Goal: Use online tool/utility: Use online tool/utility

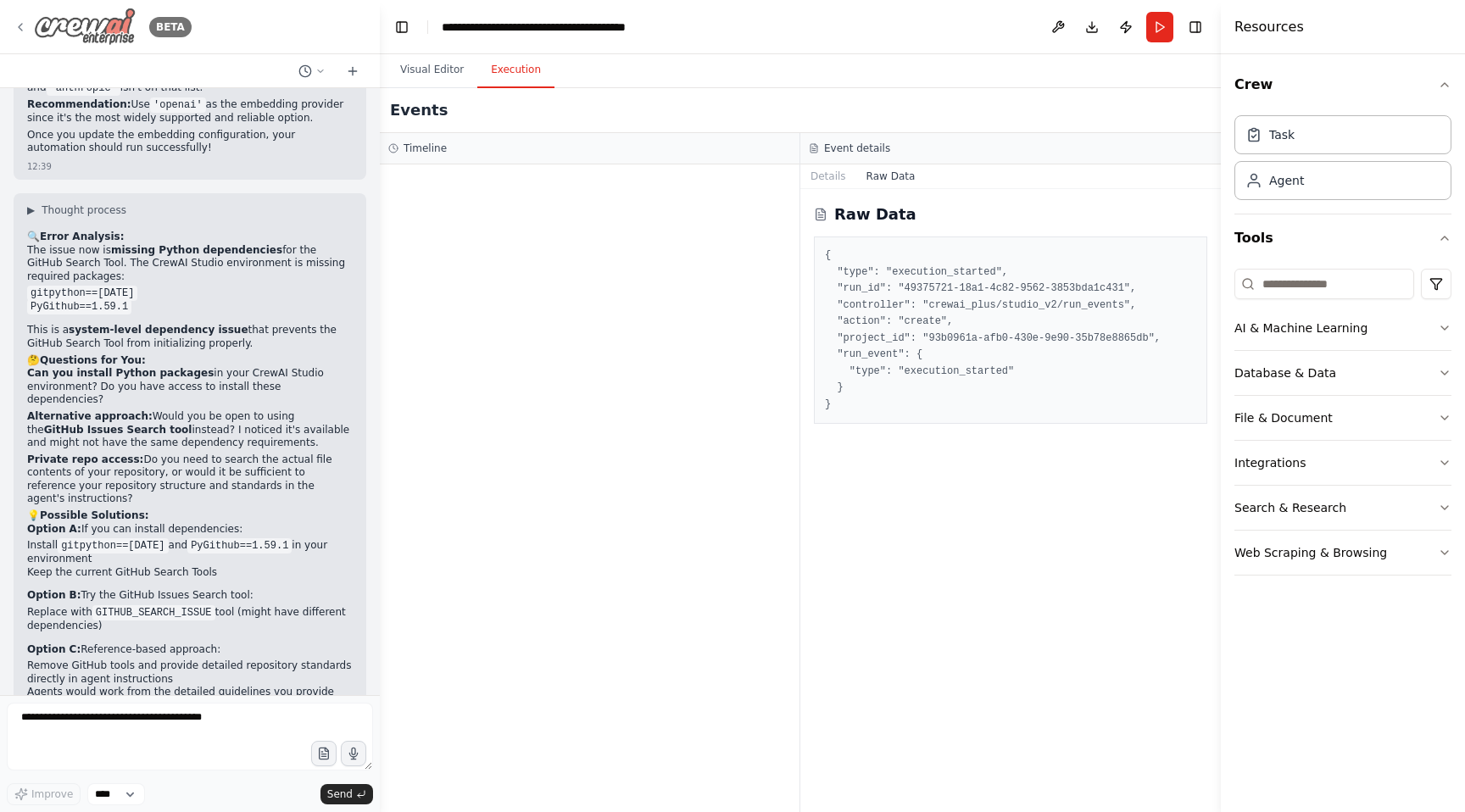
click at [17, 35] on div "BETA" at bounding box center [102, 27] width 178 height 39
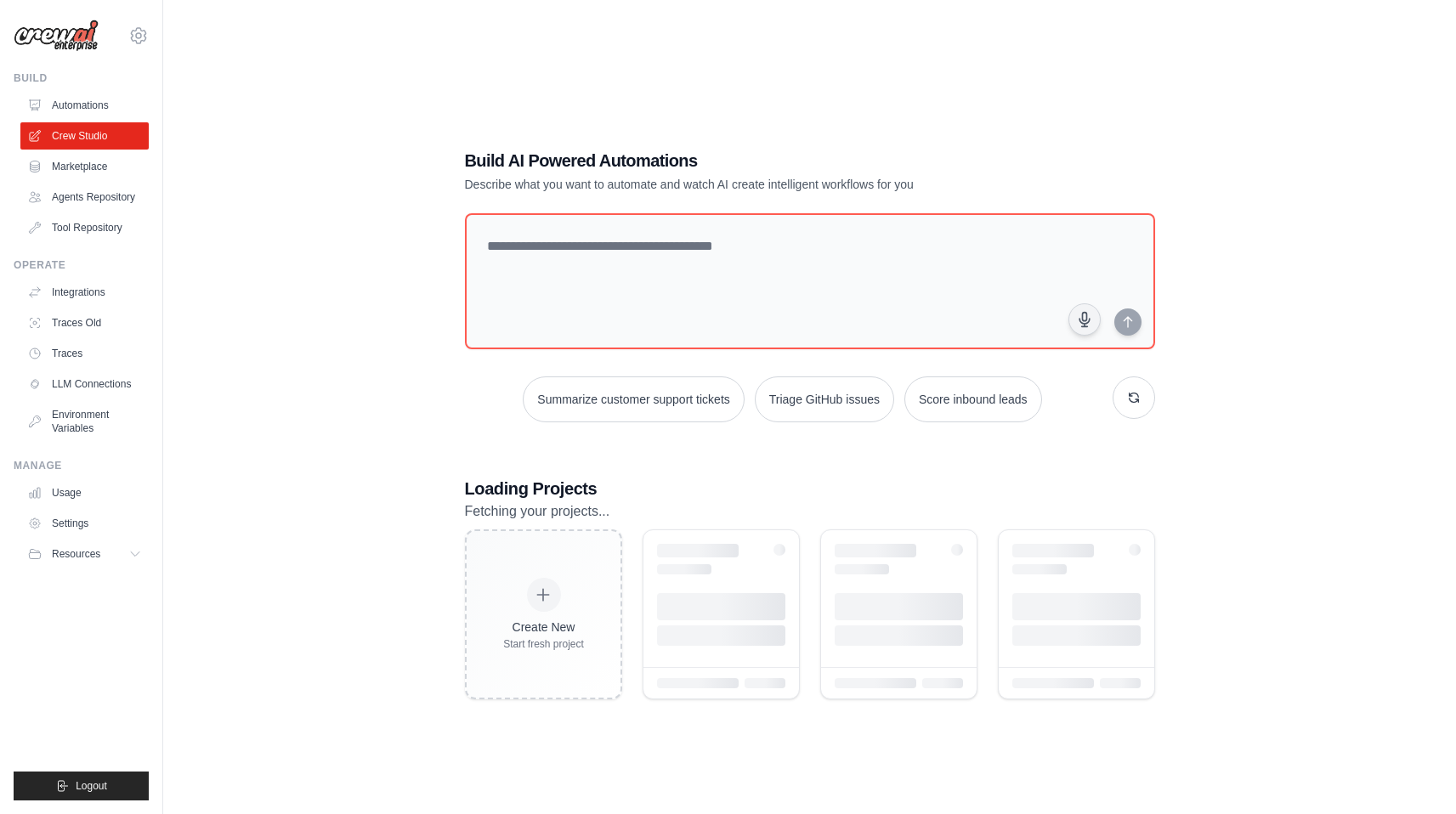
click at [19, 19] on img at bounding box center [56, 35] width 85 height 32
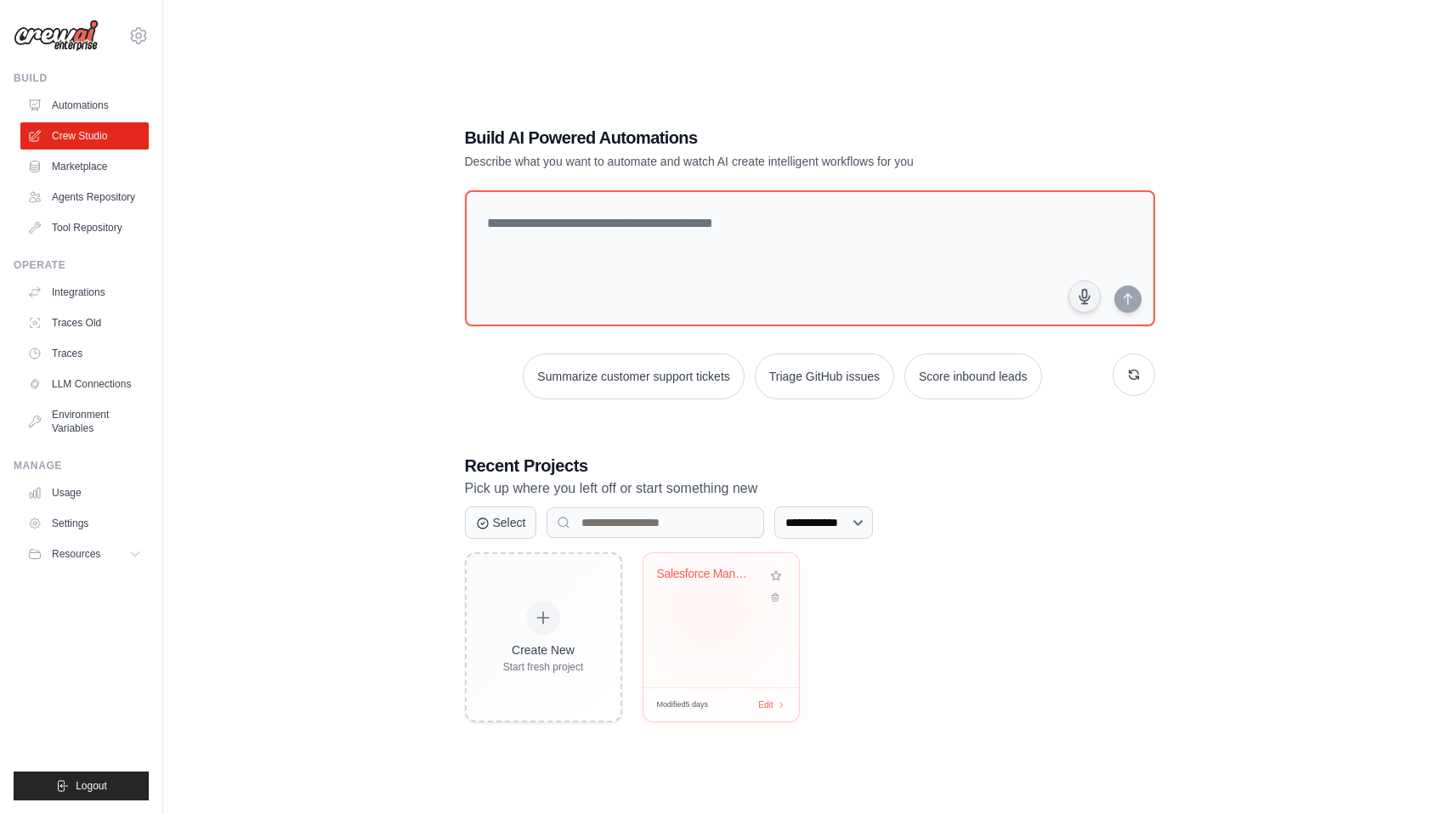
click at [711, 608] on div "Salesforce Managed Package Developm..." at bounding box center [721, 620] width 156 height 134
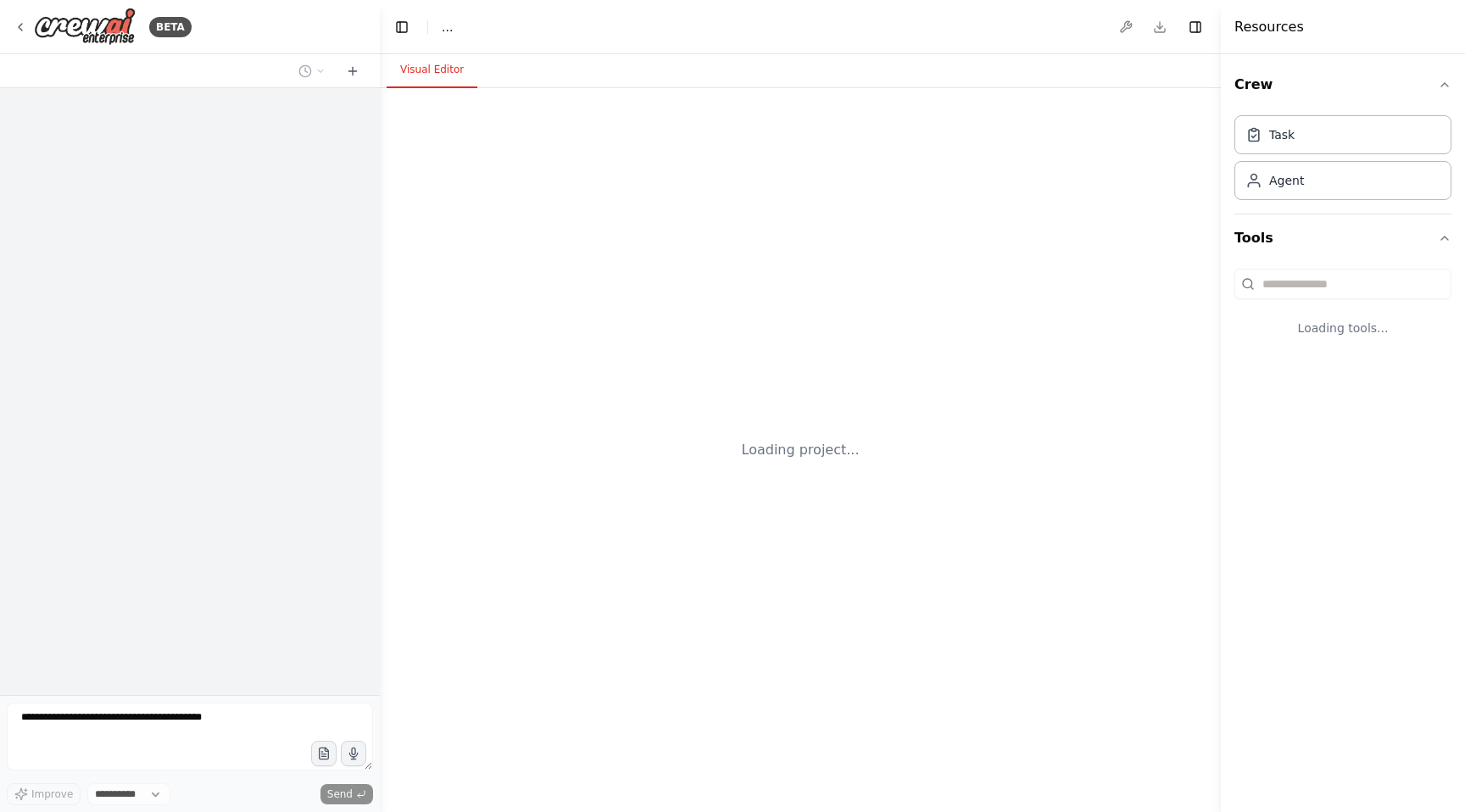
select select "****"
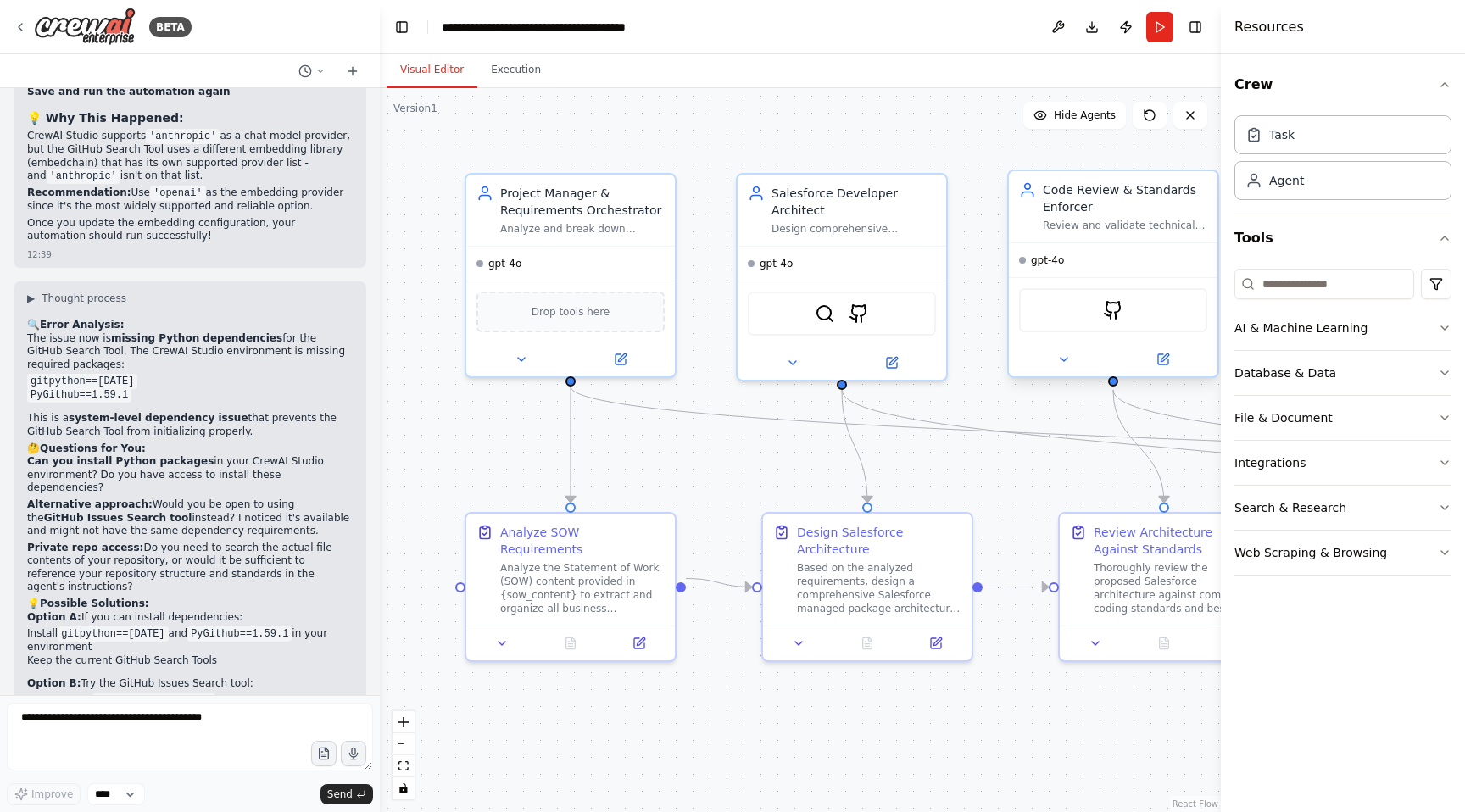
scroll to position [12112, 0]
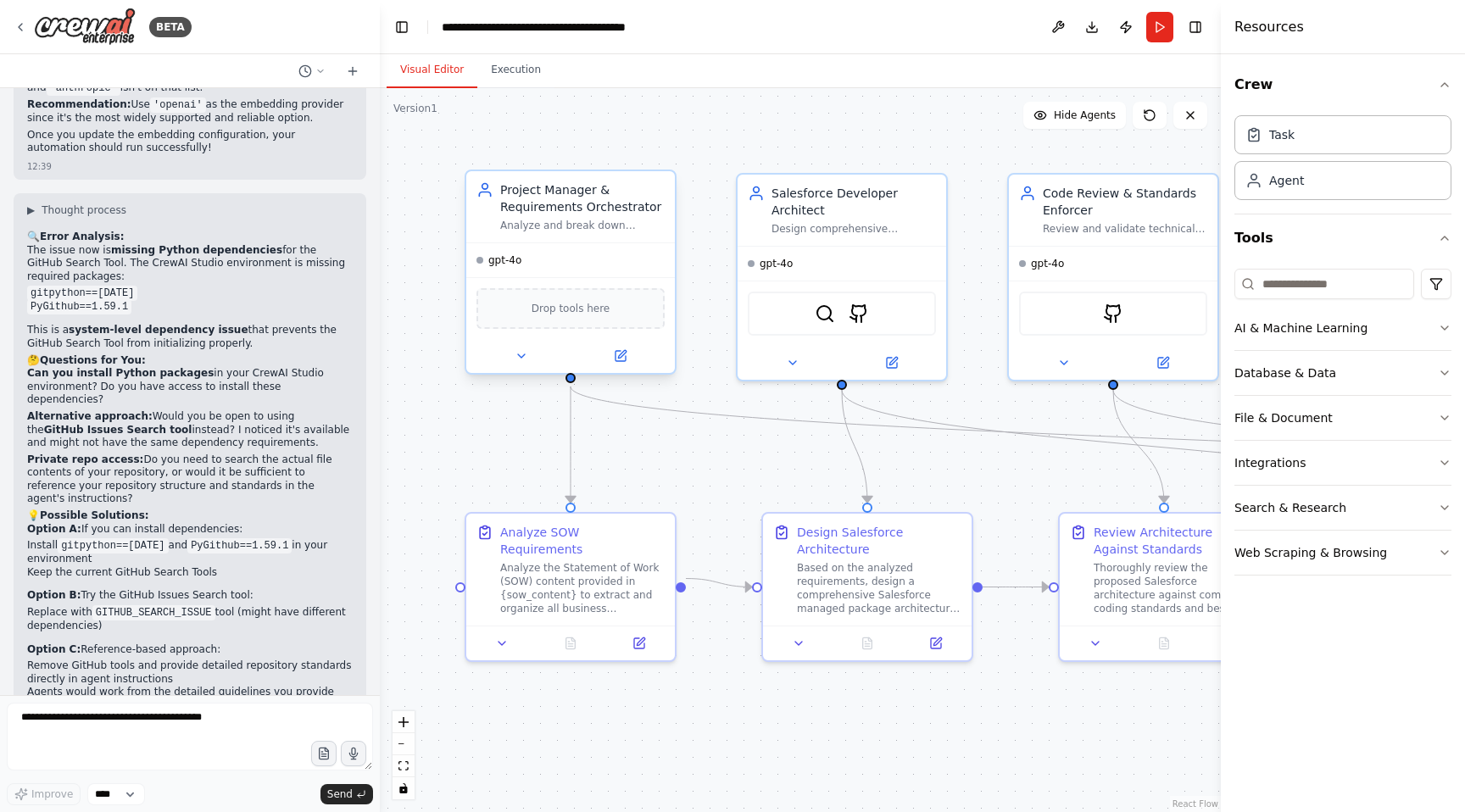
click at [565, 314] on span "Drop tools here" at bounding box center [571, 309] width 79 height 17
click at [593, 318] on div "Drop tools here" at bounding box center [570, 308] width 188 height 40
click at [1314, 292] on input at bounding box center [1323, 284] width 180 height 31
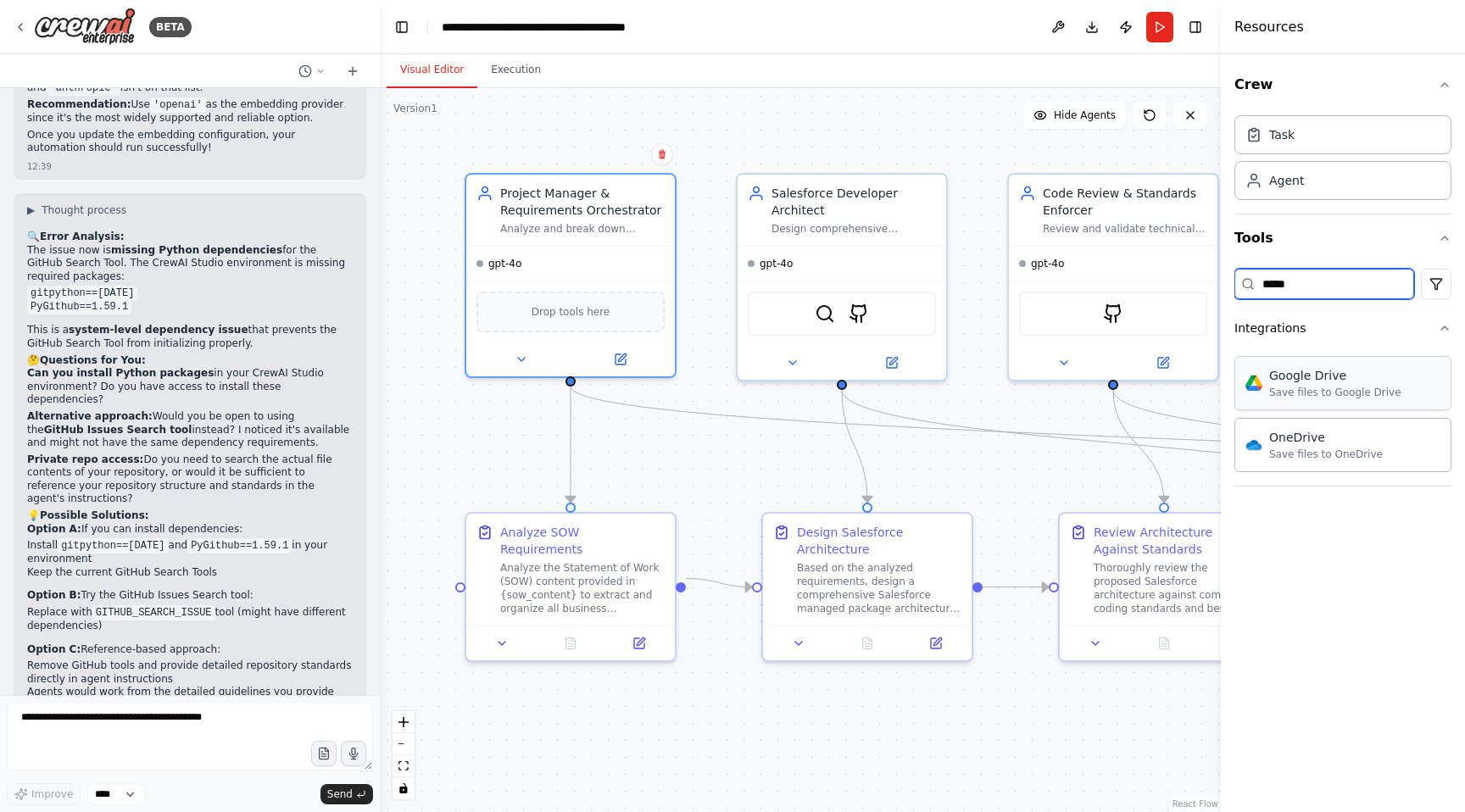
type input "*****"
click at [1372, 396] on div "Save files to Google Drive" at bounding box center [1334, 392] width 132 height 13
click at [564, 314] on img at bounding box center [570, 310] width 20 height 20
click at [1156, 16] on button "Run" at bounding box center [1160, 27] width 27 height 31
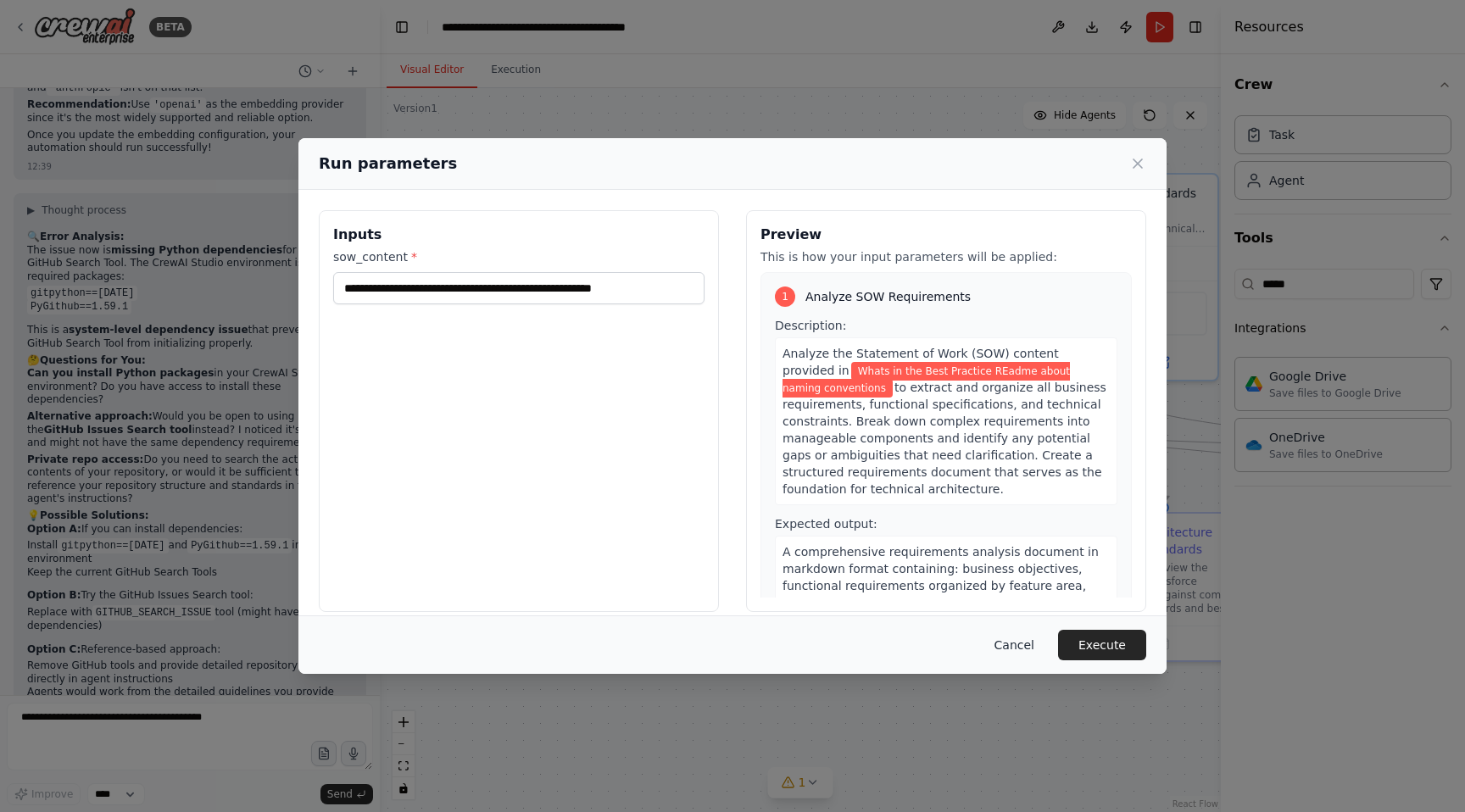
click at [1013, 651] on button "Cancel" at bounding box center [1014, 645] width 67 height 31
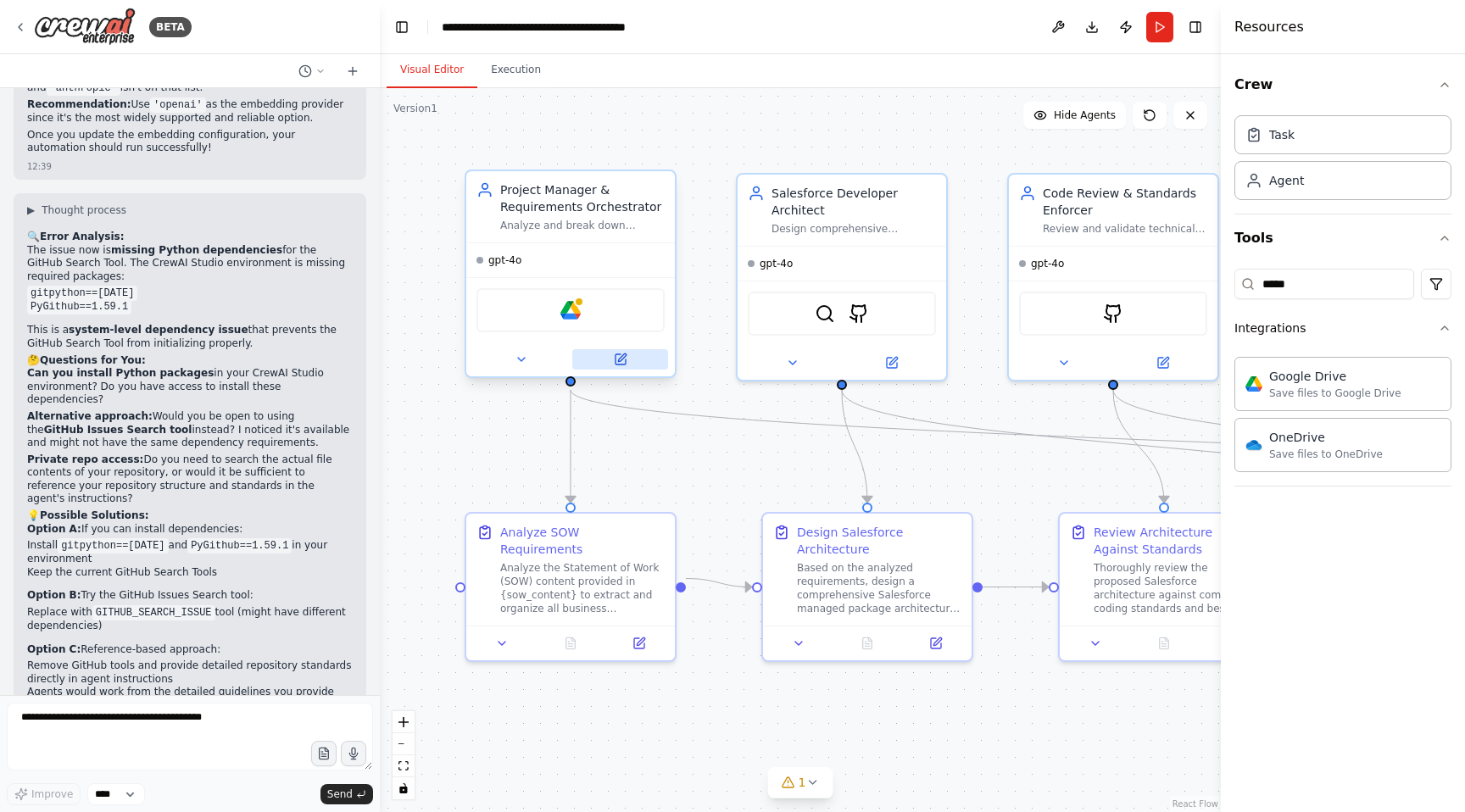
click at [624, 356] on icon at bounding box center [622, 357] width 8 height 8
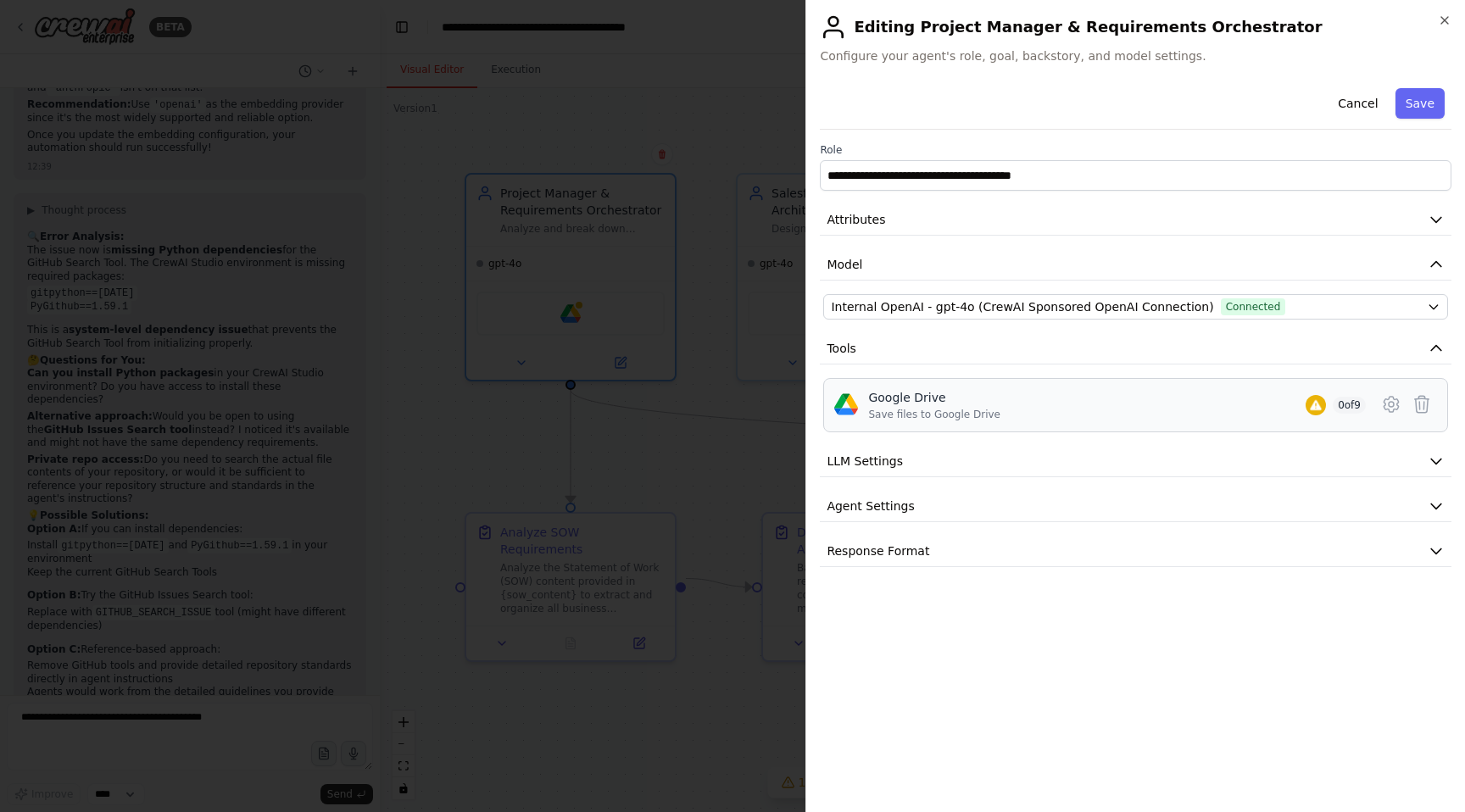
click at [1030, 400] on div "Google Drive Save files to Google Drive 0 of 9" at bounding box center [1116, 405] width 498 height 32
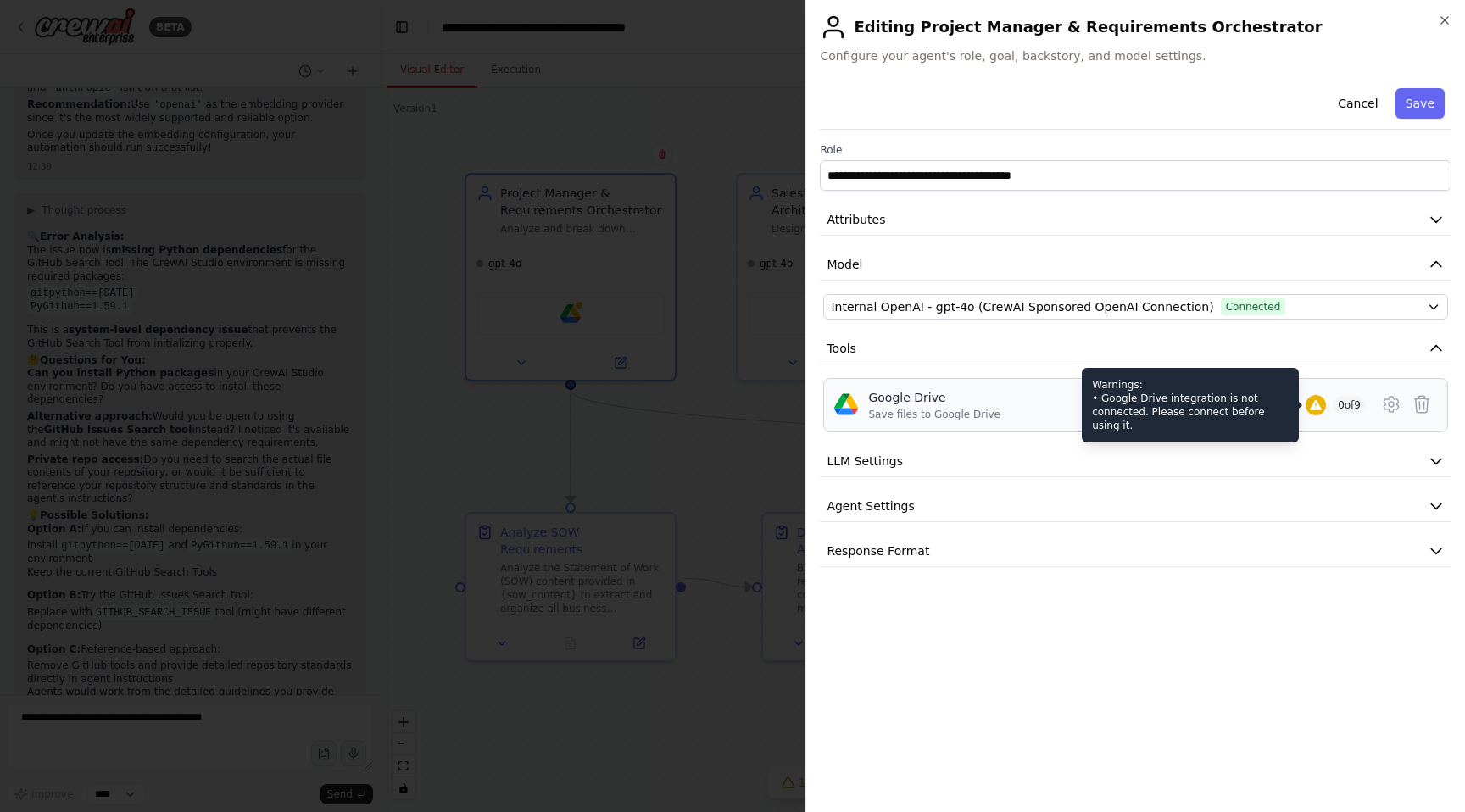
click at [1309, 401] on icon at bounding box center [1316, 406] width 13 height 13
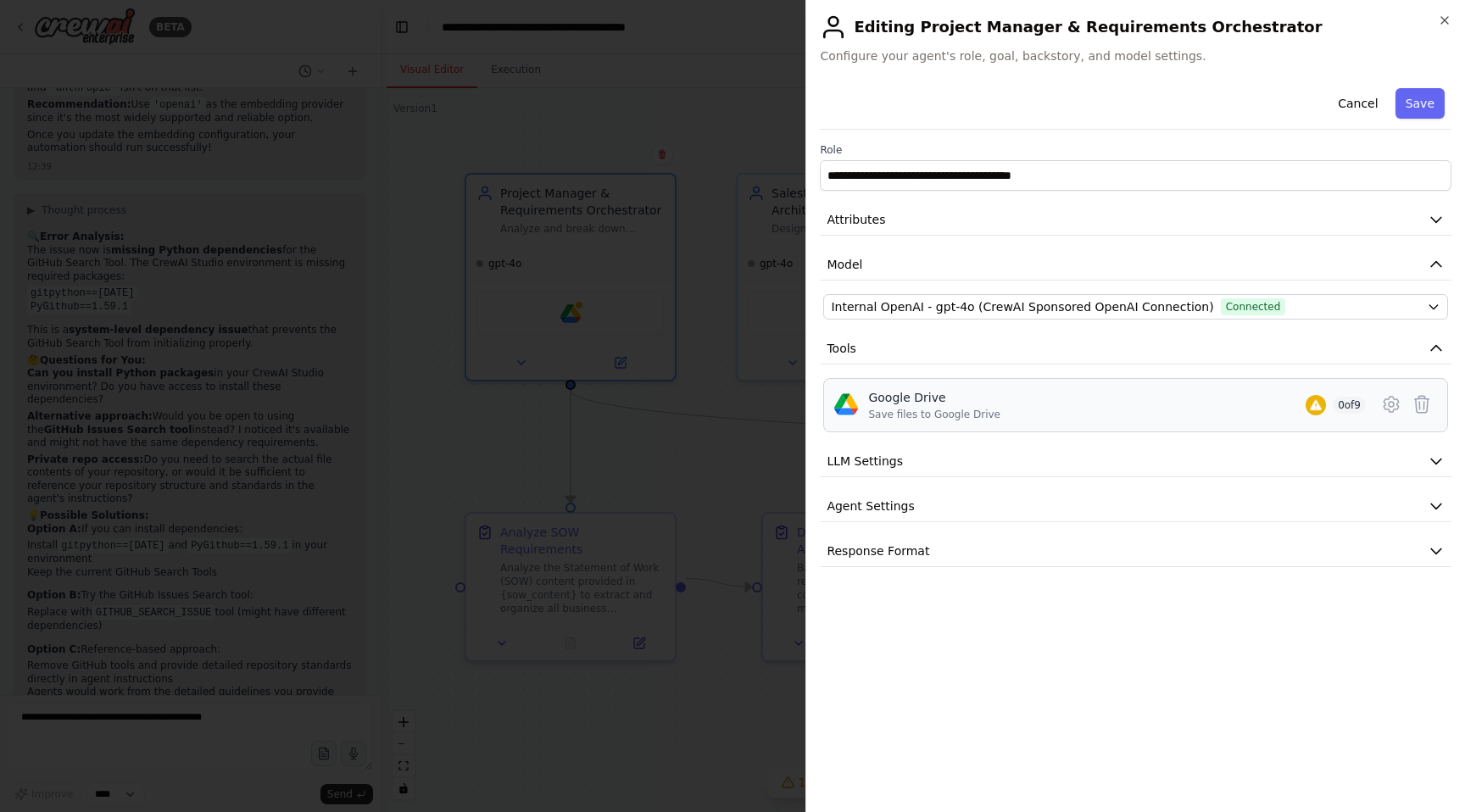
click at [893, 412] on div "Save files to Google Drive" at bounding box center [933, 414] width 132 height 13
click at [1385, 405] on icon at bounding box center [1390, 405] width 14 height 15
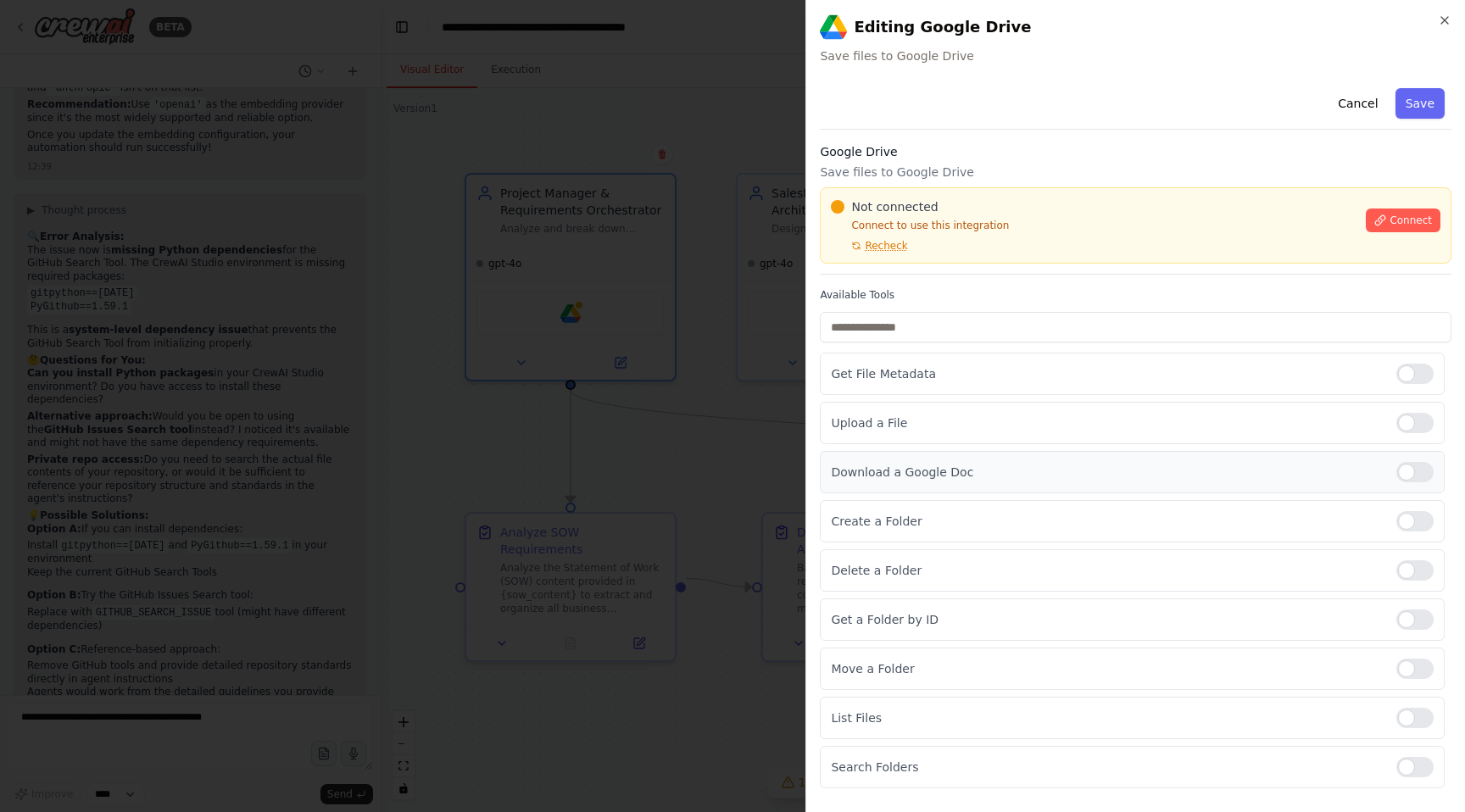
click at [1007, 474] on p "Download a Google Doc" at bounding box center [1106, 472] width 552 height 17
click at [1407, 474] on div at bounding box center [1414, 472] width 38 height 20
click at [1409, 216] on span "Connect" at bounding box center [1410, 221] width 42 height 13
